Goal: Transaction & Acquisition: Purchase product/service

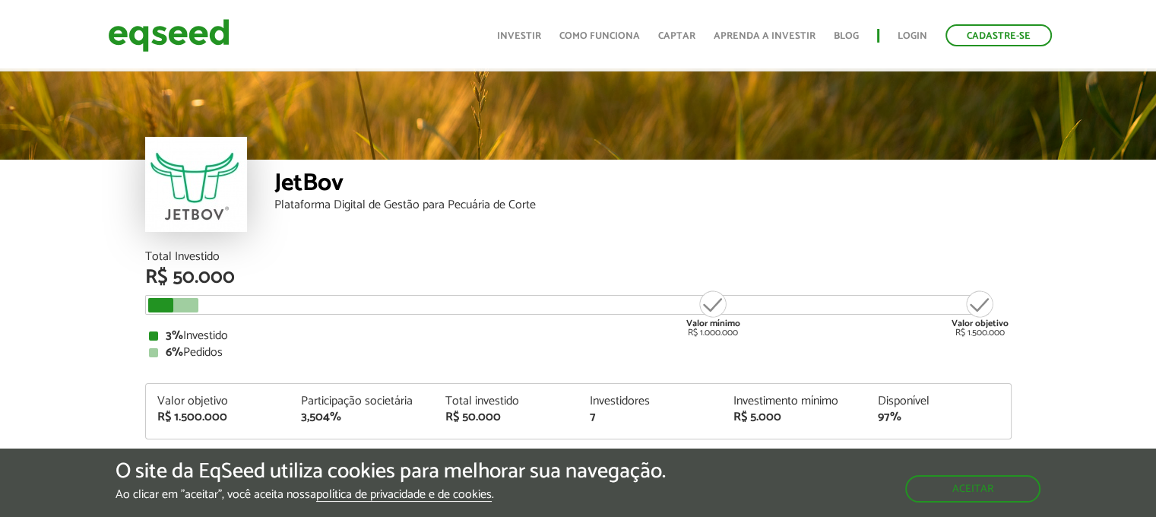
scroll to position [1826, 0]
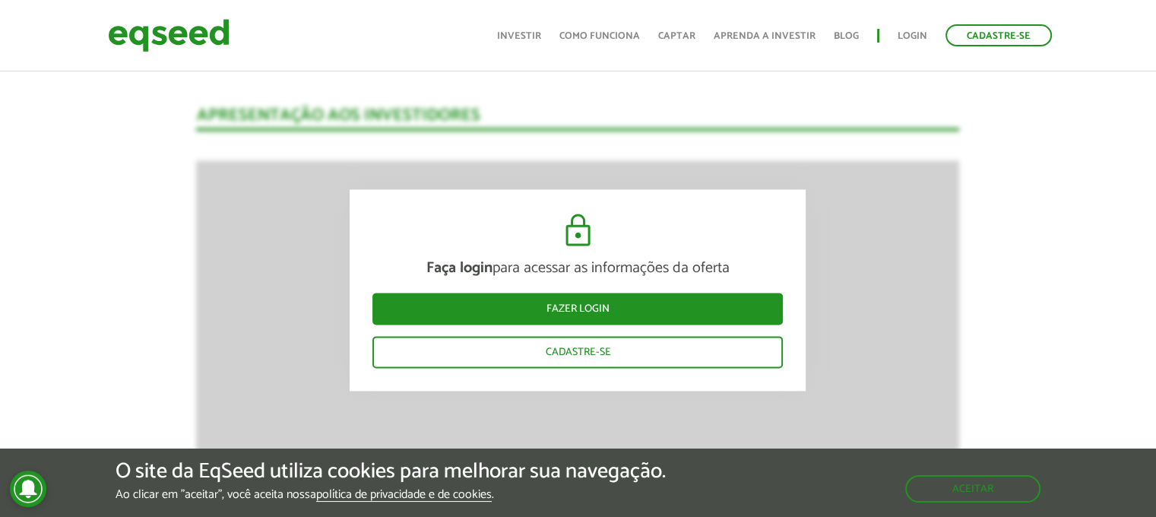
scroll to position [1902, 0]
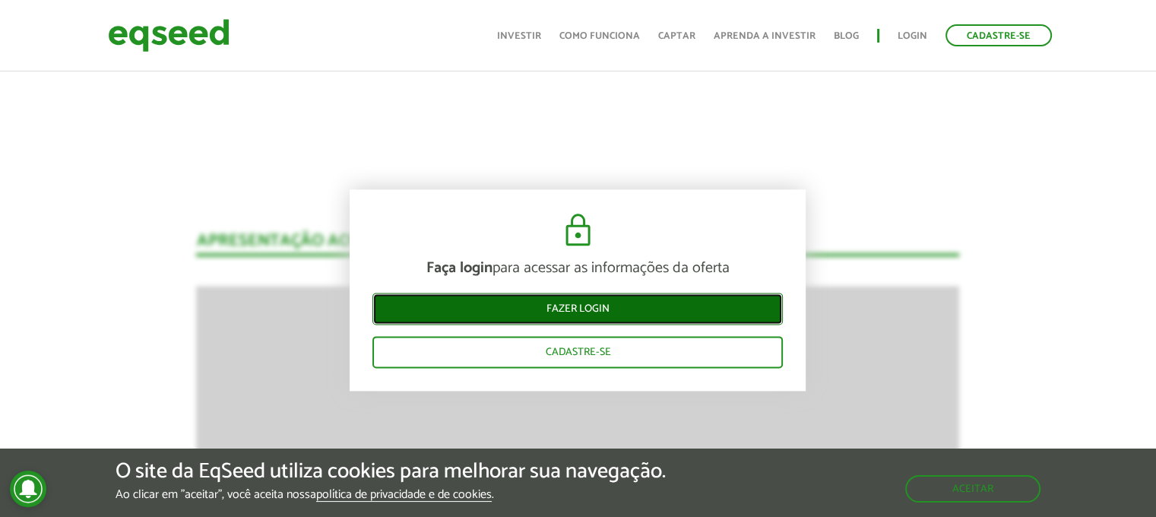
click at [670, 306] on link "Fazer login" at bounding box center [577, 309] width 410 height 32
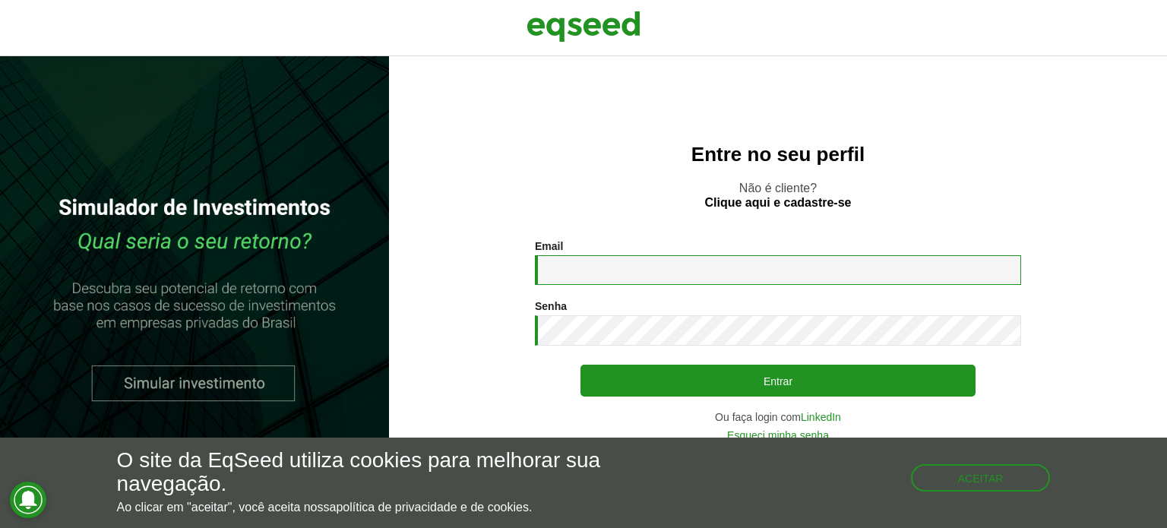
click at [694, 280] on input "Email *" at bounding box center [778, 270] width 486 height 30
type input "**********"
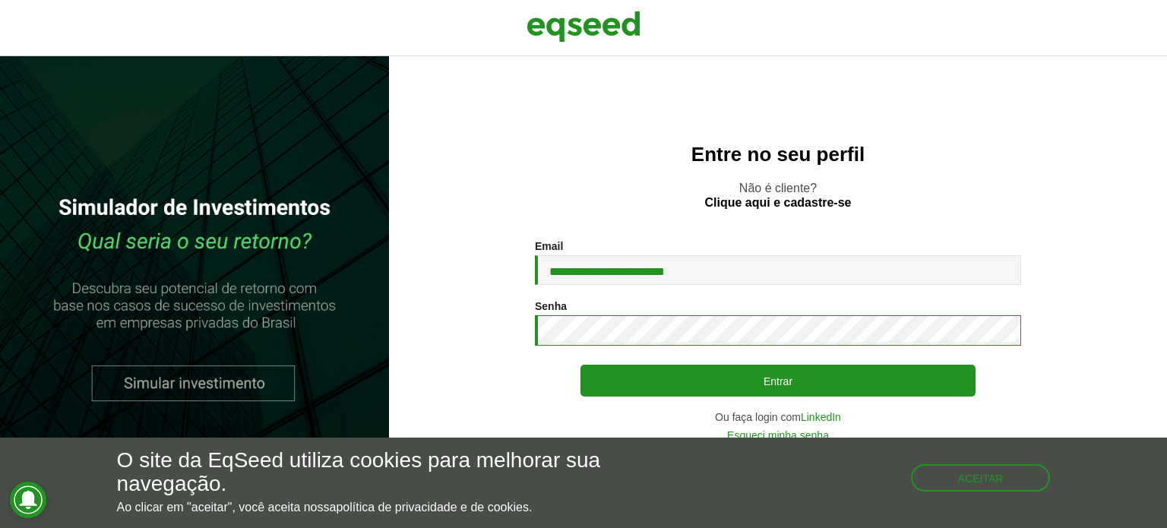
click at [581, 365] on button "Entrar" at bounding box center [778, 381] width 395 height 32
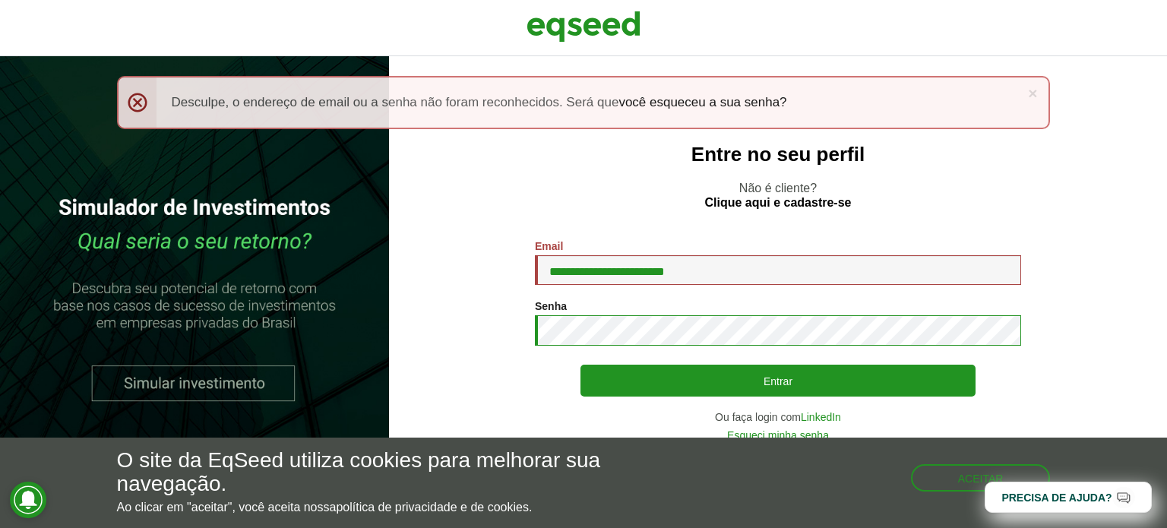
click at [490, 321] on section "**********" at bounding box center [777, 340] width 717 height 201
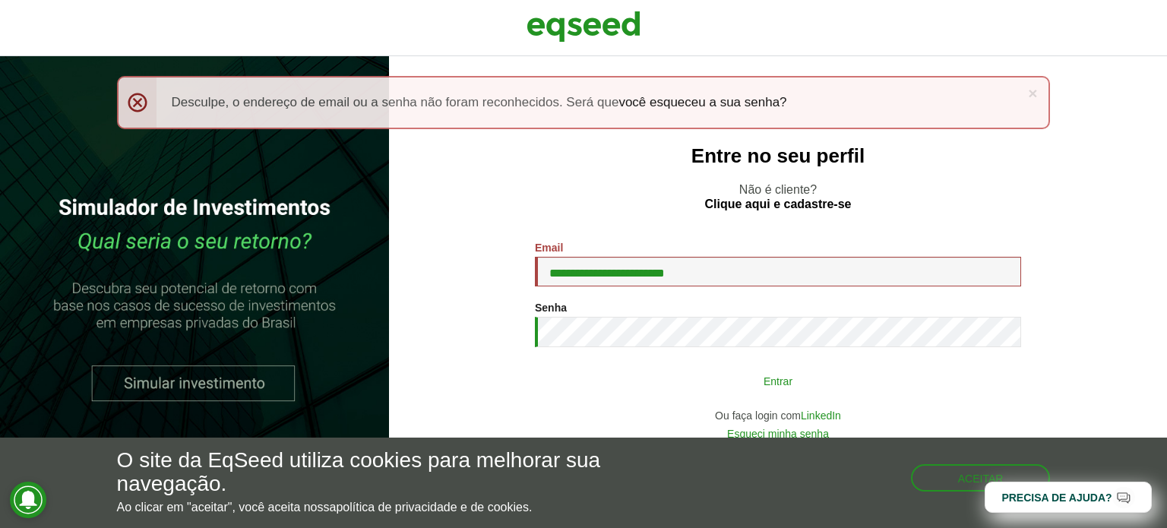
click at [787, 388] on button "Entrar" at bounding box center [778, 380] width 395 height 29
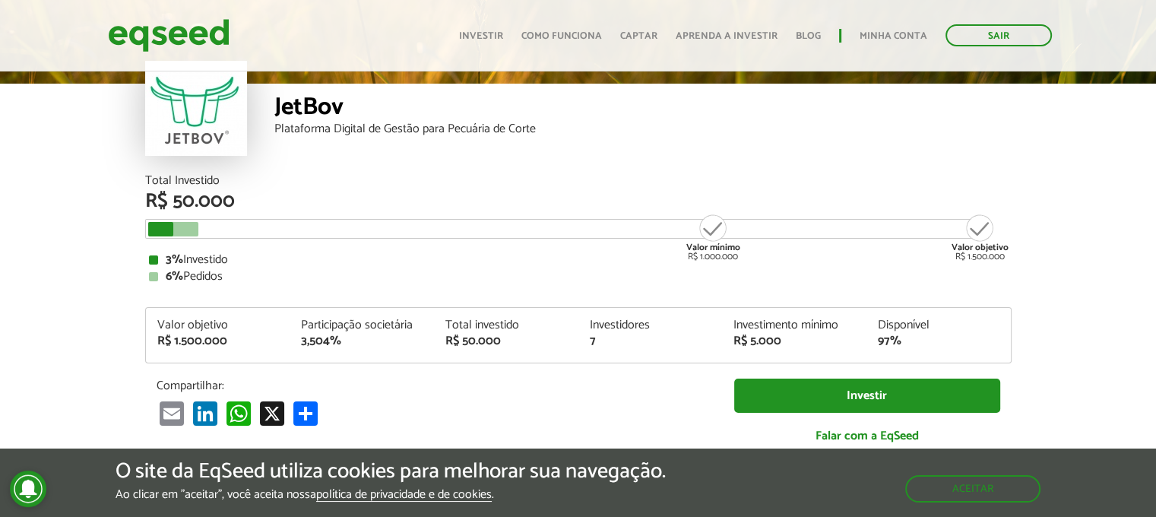
scroll to position [1595, 0]
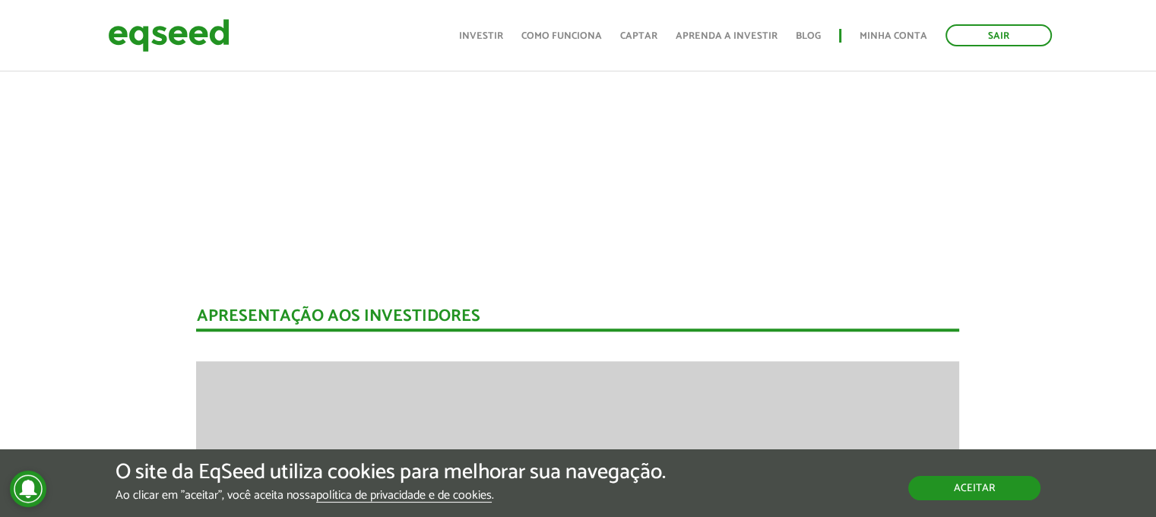
click at [1025, 493] on button "Aceitar" at bounding box center [974, 488] width 132 height 24
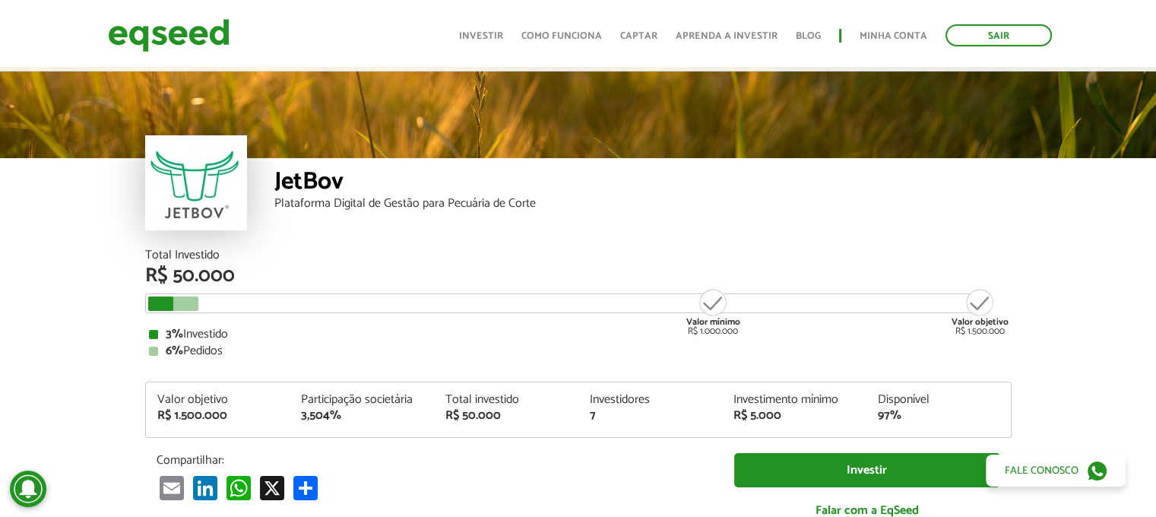
scroll to position [0, 0]
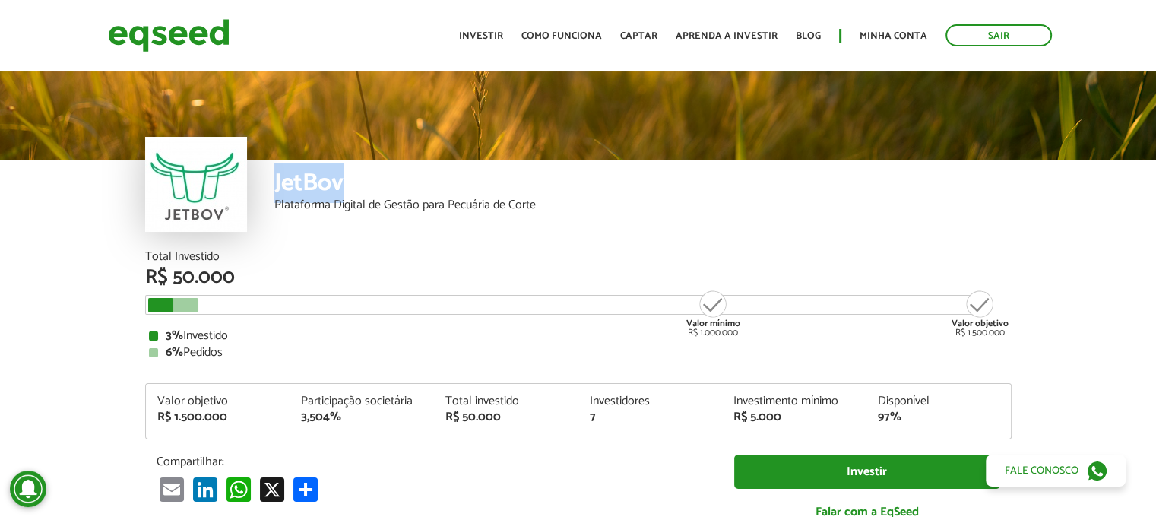
drag, startPoint x: 360, startPoint y: 186, endPoint x: 277, endPoint y: 184, distance: 83.6
click at [277, 184] on div "JetBov" at bounding box center [642, 185] width 737 height 28
copy div "JetBov"
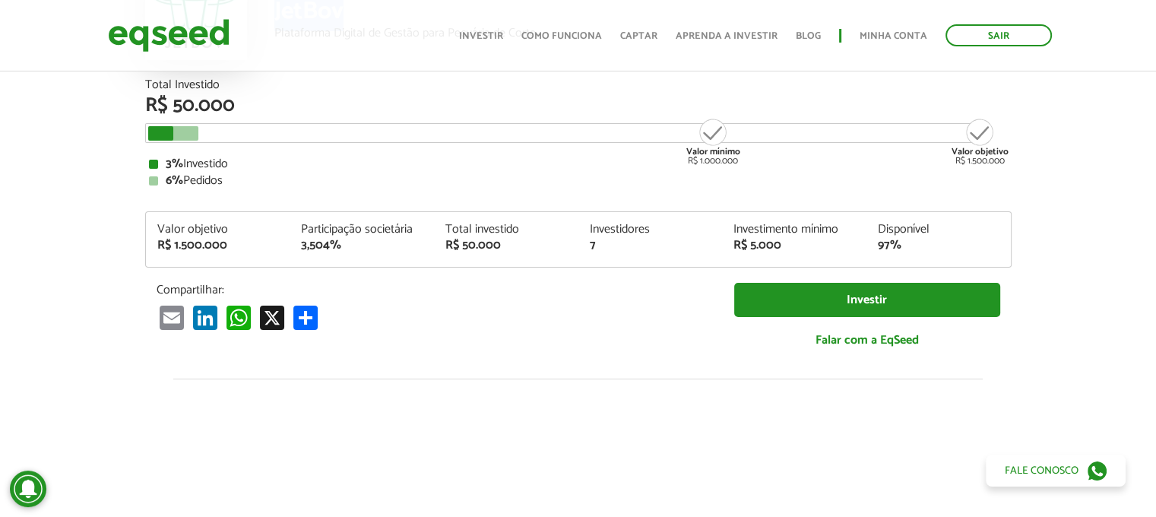
scroll to position [228, 0]
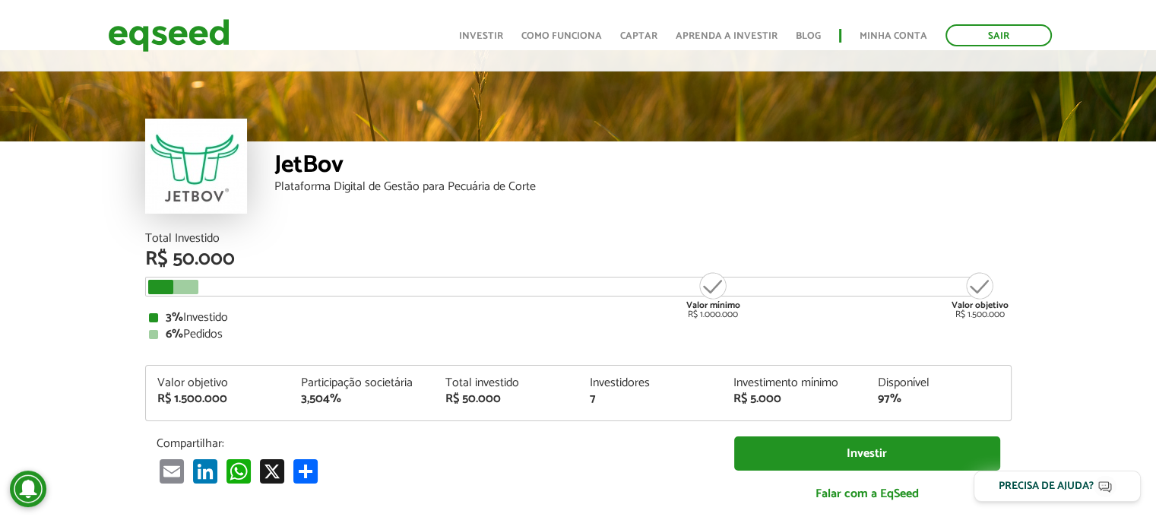
scroll to position [76, 0]
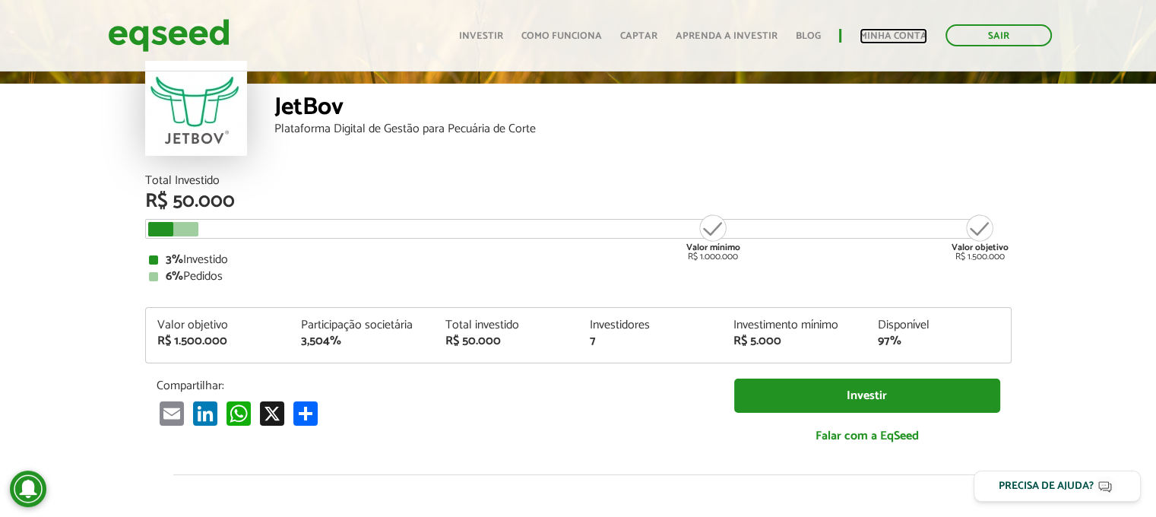
click at [903, 33] on link "Minha conta" at bounding box center [893, 36] width 68 height 10
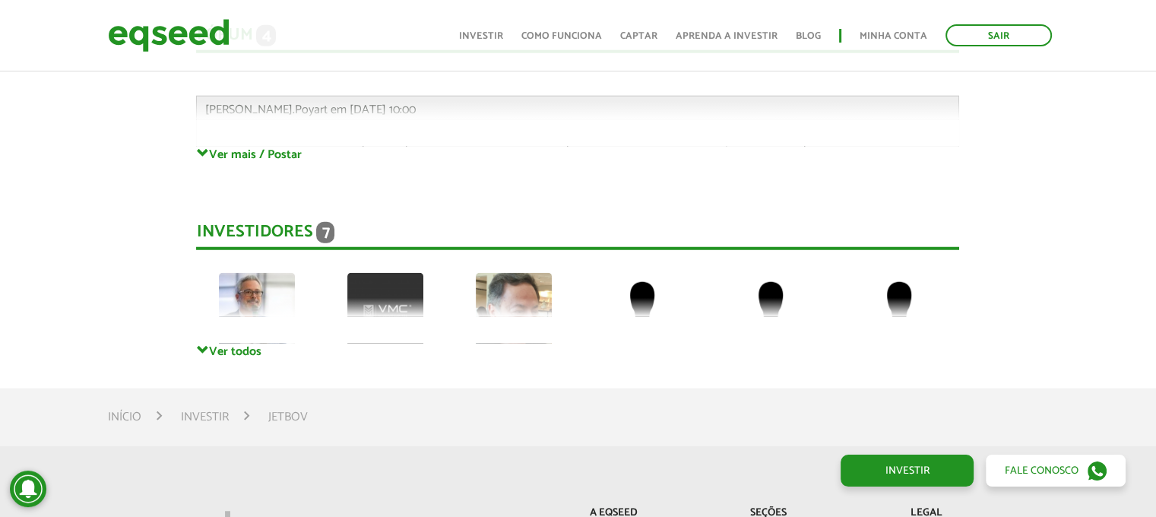
scroll to position [4102, 0]
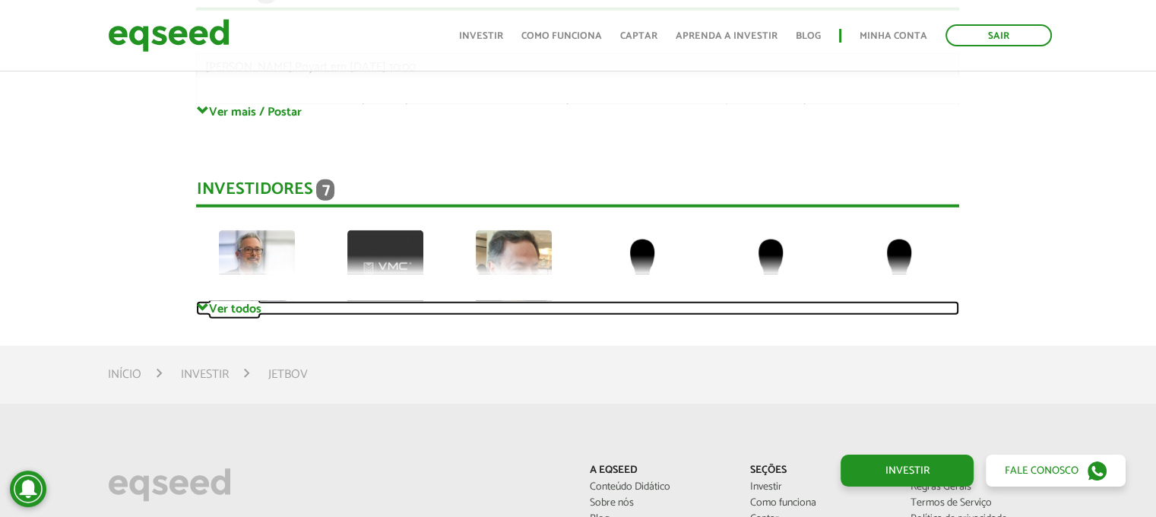
click at [254, 310] on link "Ver todos" at bounding box center [577, 308] width 763 height 14
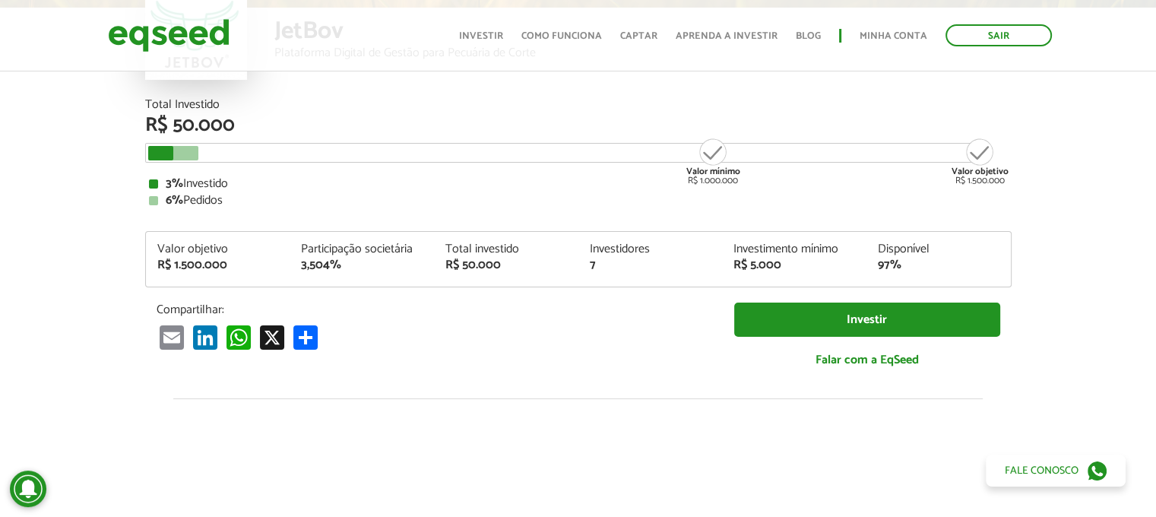
scroll to position [151, 0]
